Goal: Obtain resource: Download file/media

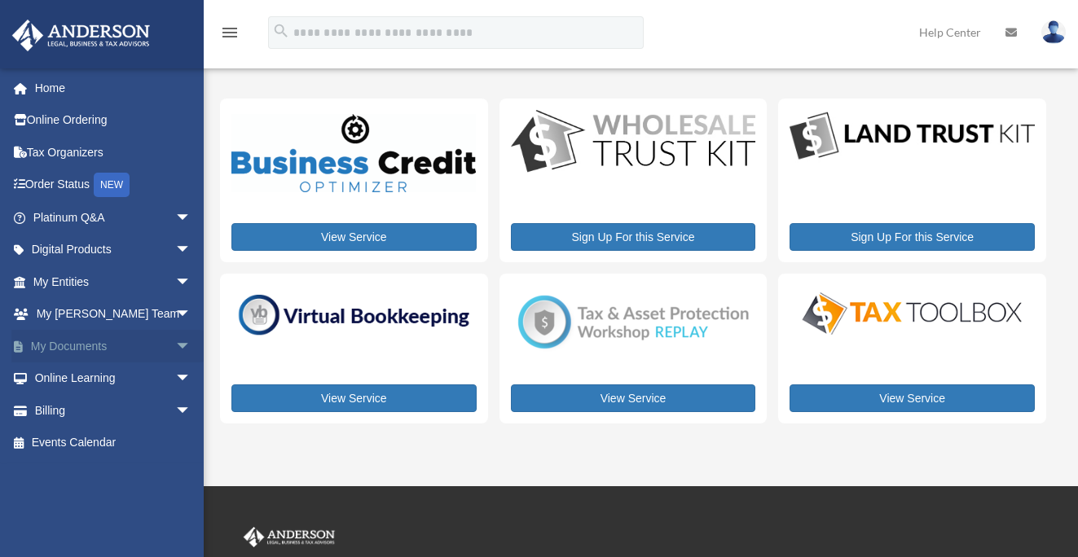
click at [94, 348] on link "My Documents arrow_drop_down" at bounding box center [113, 346] width 204 height 33
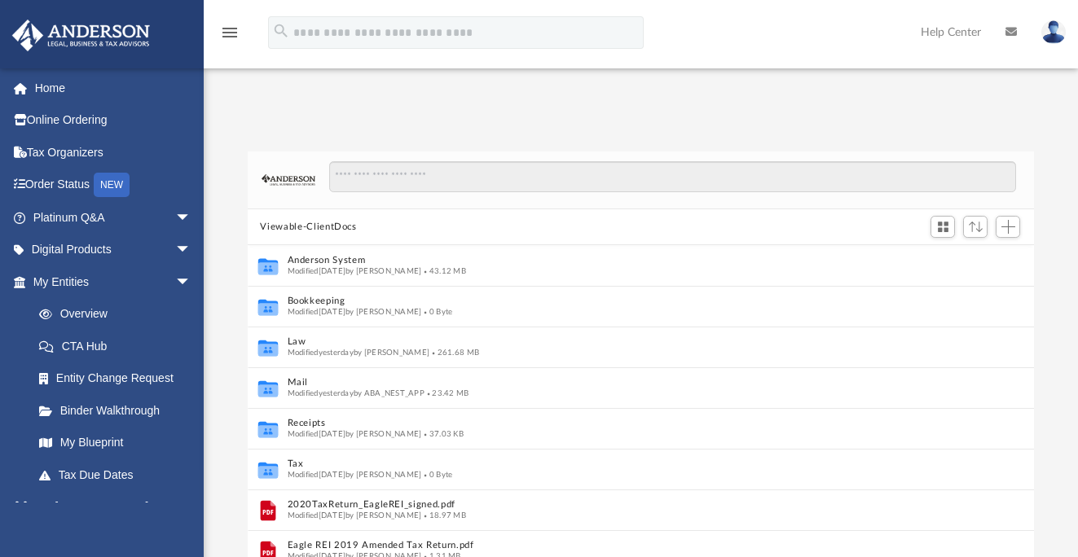
scroll to position [358, 774]
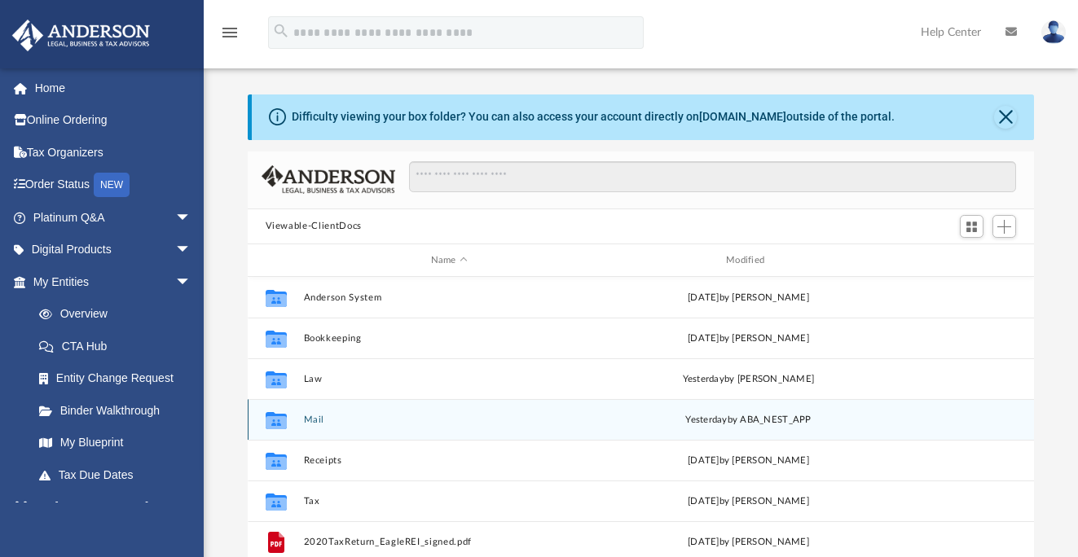
click at [729, 419] on div "yesterday by ABA_NEST_APP" at bounding box center [748, 420] width 292 height 15
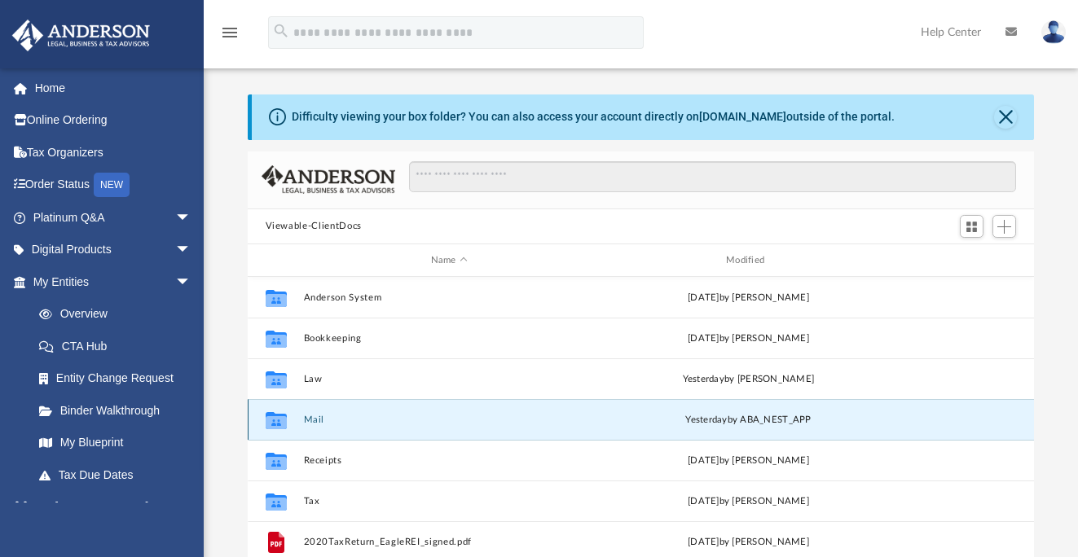
click at [277, 424] on icon "grid" at bounding box center [275, 420] width 21 height 17
click at [282, 424] on icon "grid" at bounding box center [275, 422] width 21 height 13
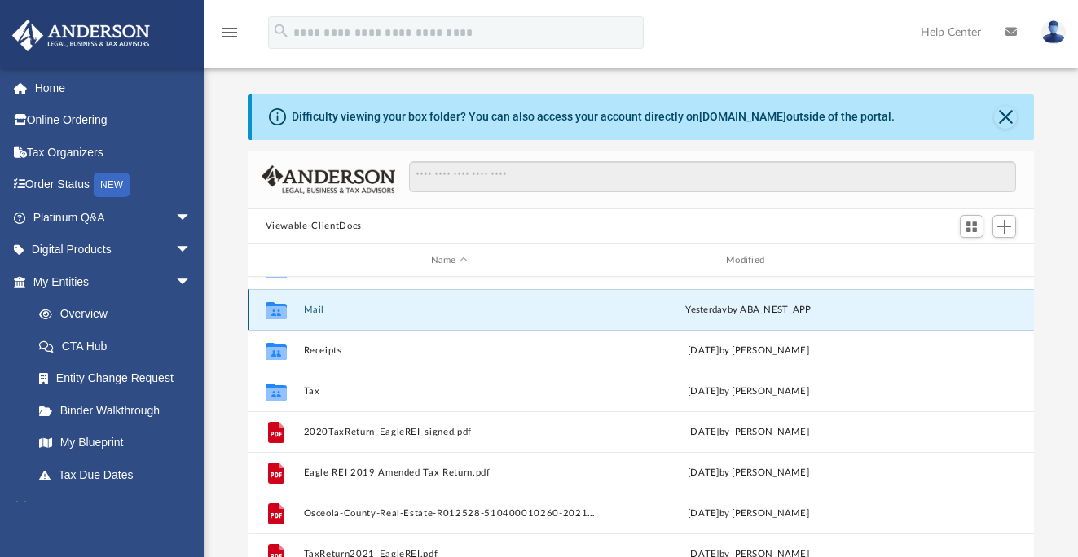
click at [291, 312] on div "Collaborated Folder" at bounding box center [275, 310] width 41 height 26
click at [318, 318] on div "Collaborated Folder Mail yesterday by ABA_NEST_APP" at bounding box center [641, 309] width 787 height 41
click at [318, 317] on div "Collaborated Folder Mail yesterday by ABA_NEST_APP" at bounding box center [641, 309] width 787 height 41
click at [314, 308] on button "Mail" at bounding box center [449, 310] width 292 height 11
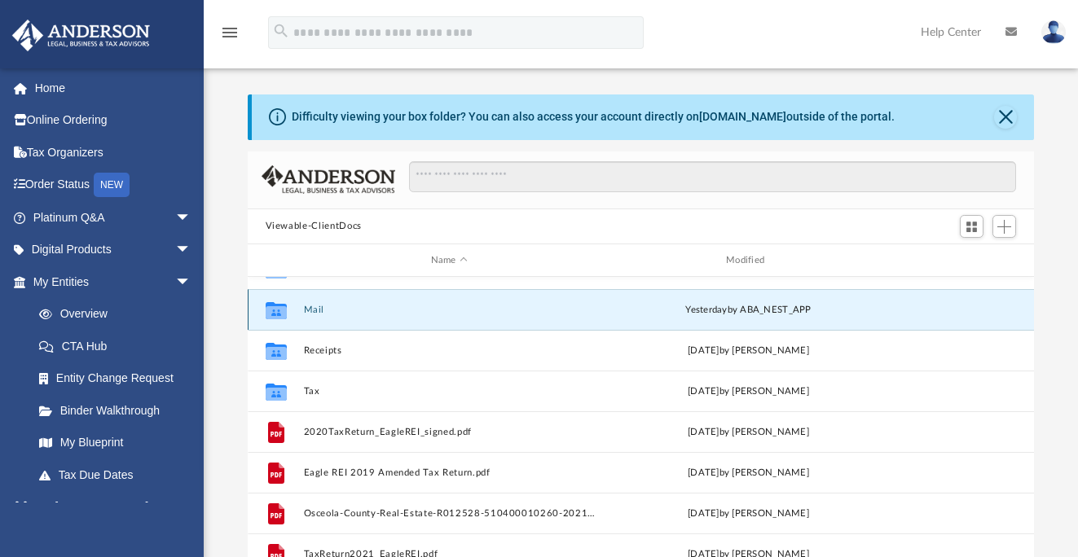
click at [314, 308] on button "Mail" at bounding box center [449, 310] width 292 height 11
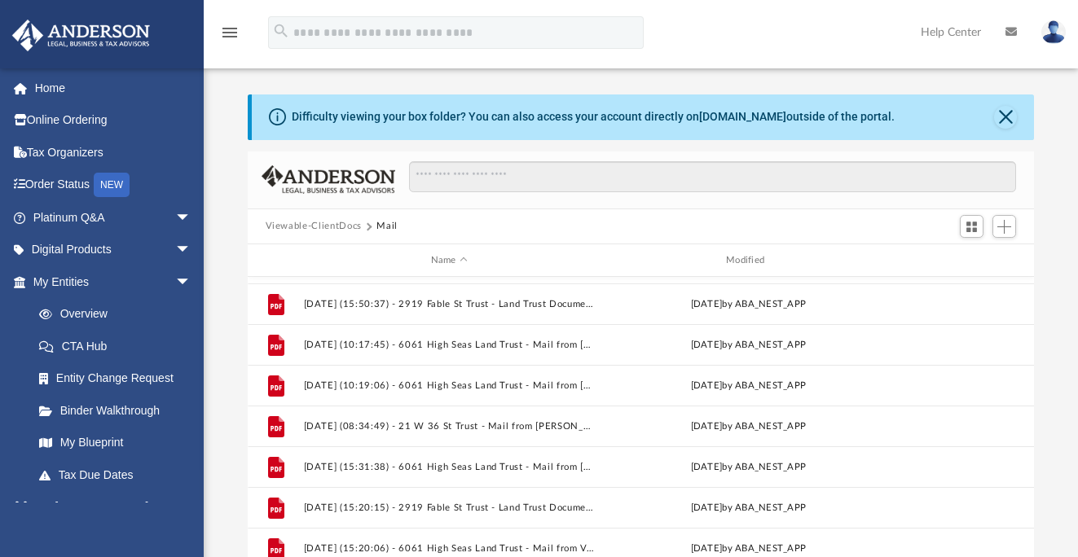
scroll to position [1, 0]
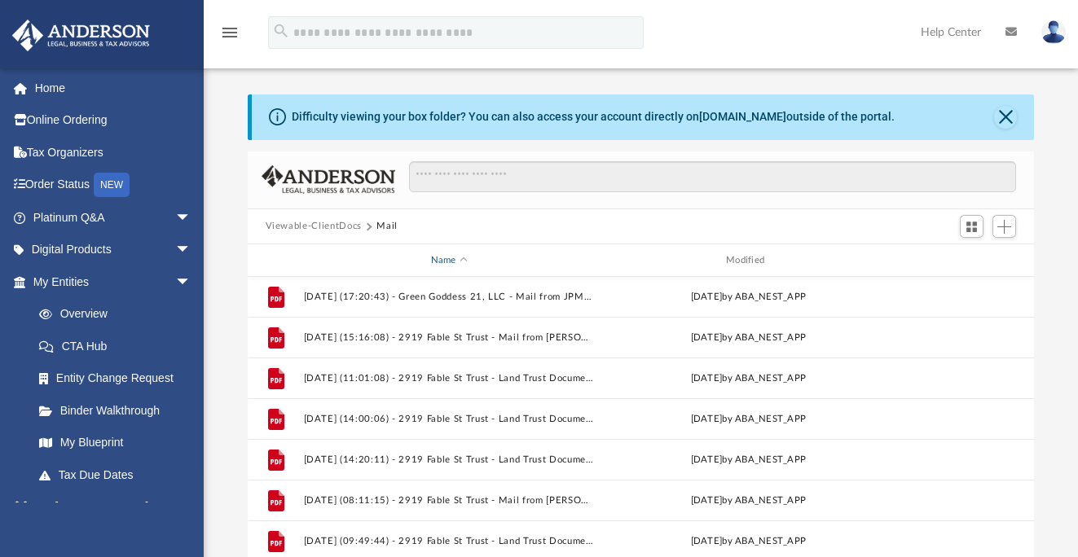
click at [461, 260] on div "Name" at bounding box center [448, 260] width 292 height 15
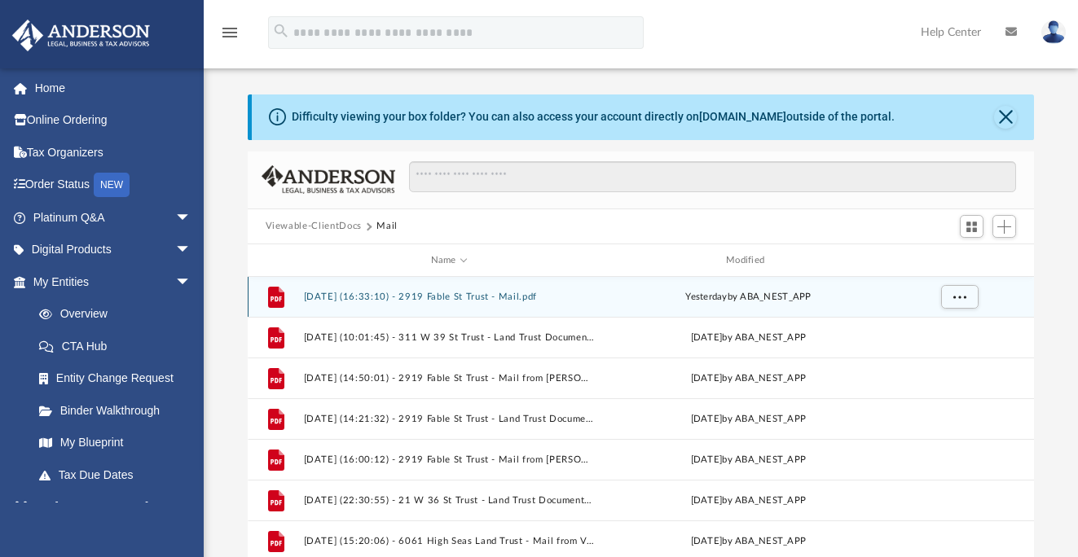
click at [421, 292] on button "2025.08.20 (16:33:10) - 2919 Fable St Trust - Mail.pdf" at bounding box center [449, 297] width 292 height 11
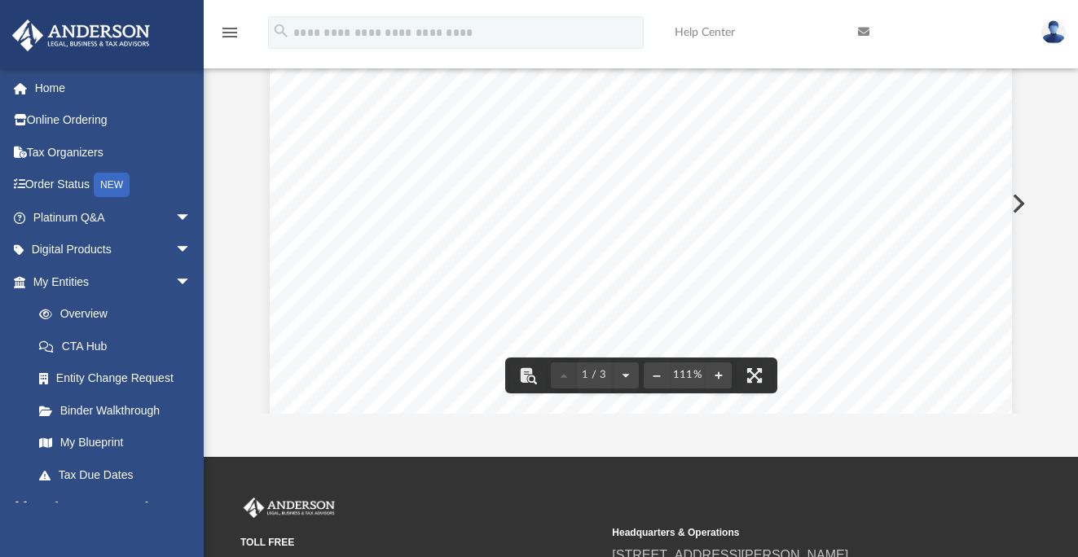
scroll to position [0, 0]
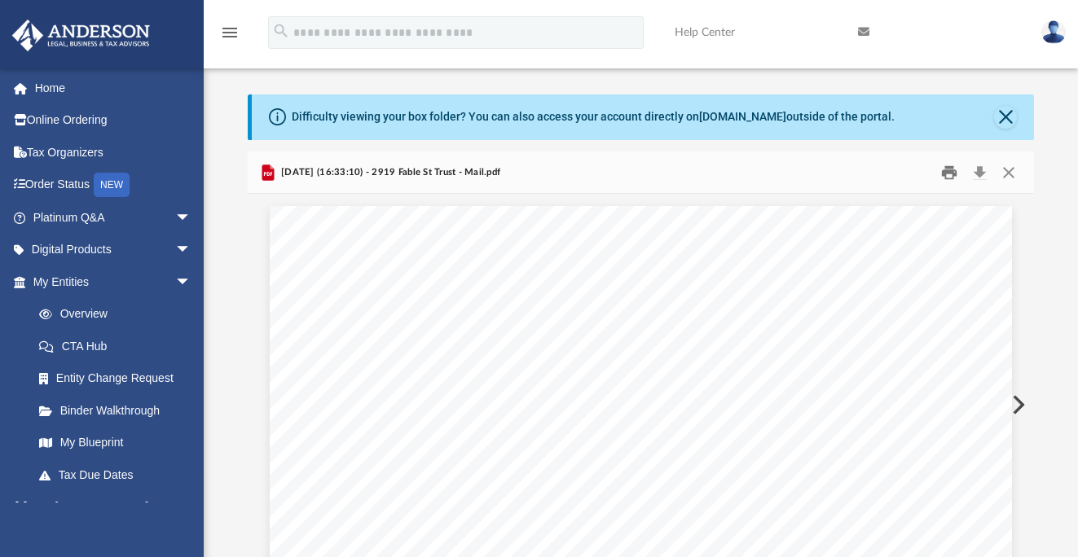
click at [950, 173] on button "Print" at bounding box center [949, 172] width 33 height 25
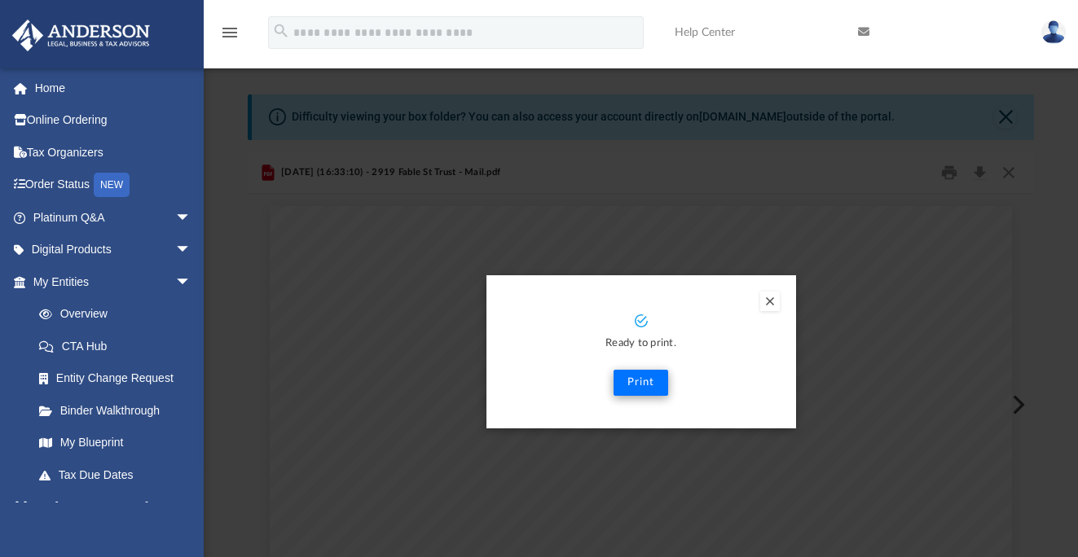
click at [643, 387] on button "Print" at bounding box center [640, 383] width 55 height 26
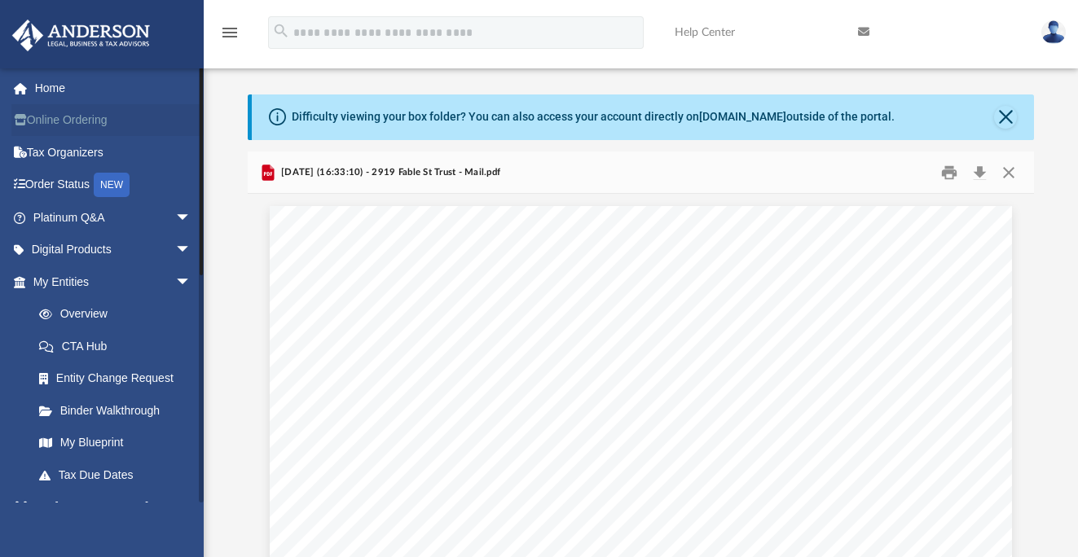
click at [66, 119] on link "Online Ordering" at bounding box center [113, 120] width 204 height 33
